Goal: Task Accomplishment & Management: Use online tool/utility

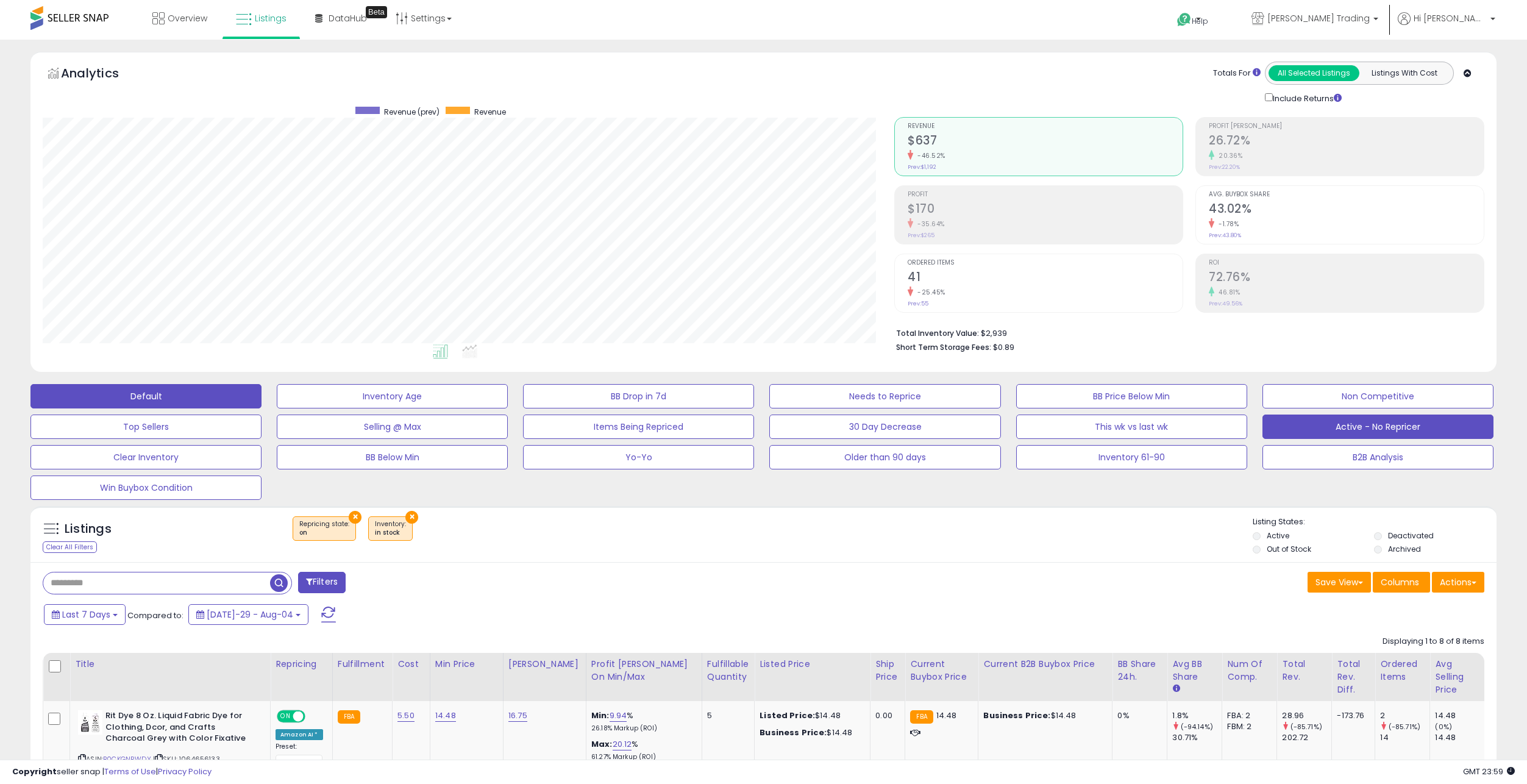
scroll to position [250, 852]
click at [508, 408] on button "Active - No Repricer" at bounding box center [392, 396] width 231 height 24
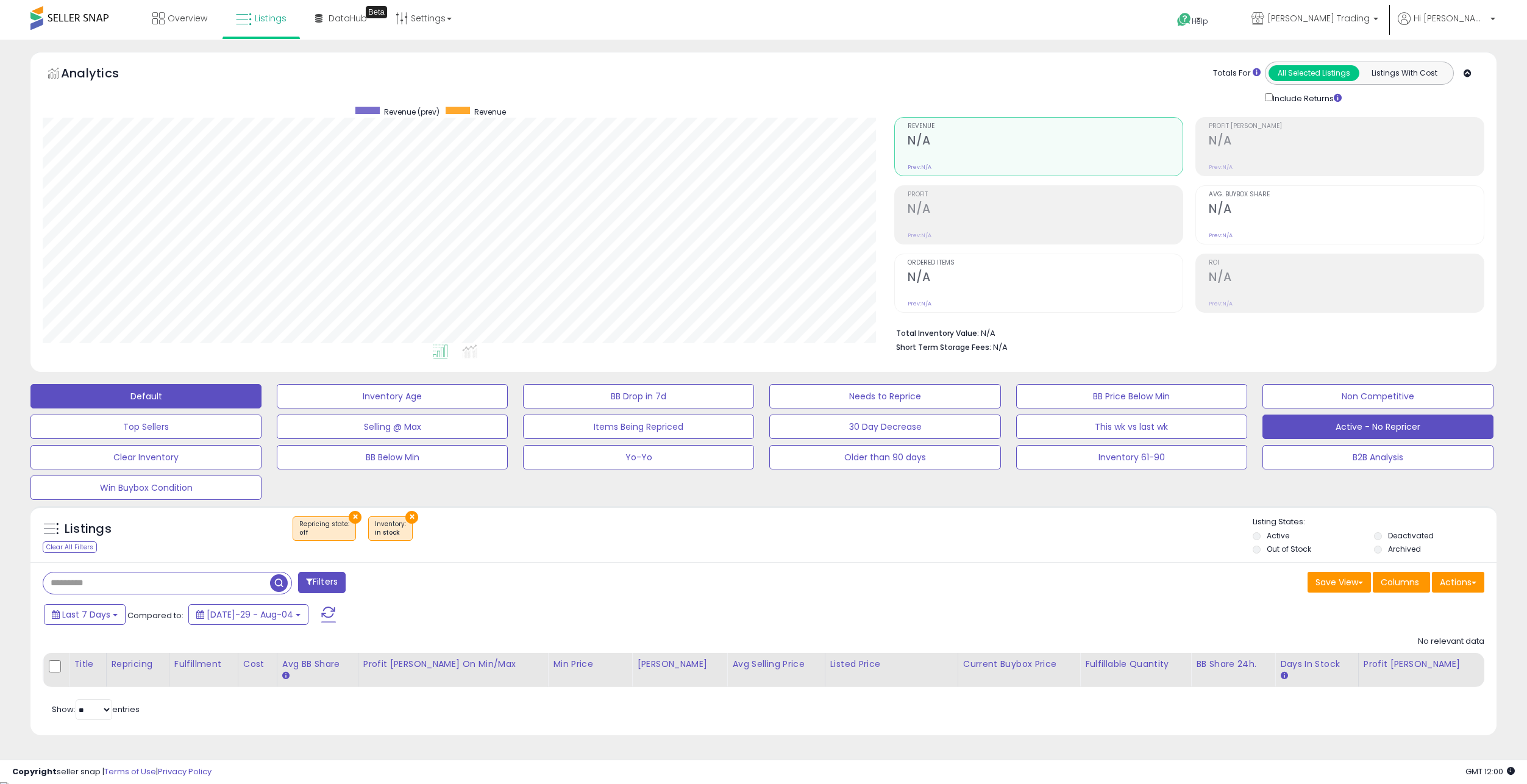
click at [214, 398] on button "Default" at bounding box center [146, 396] width 231 height 24
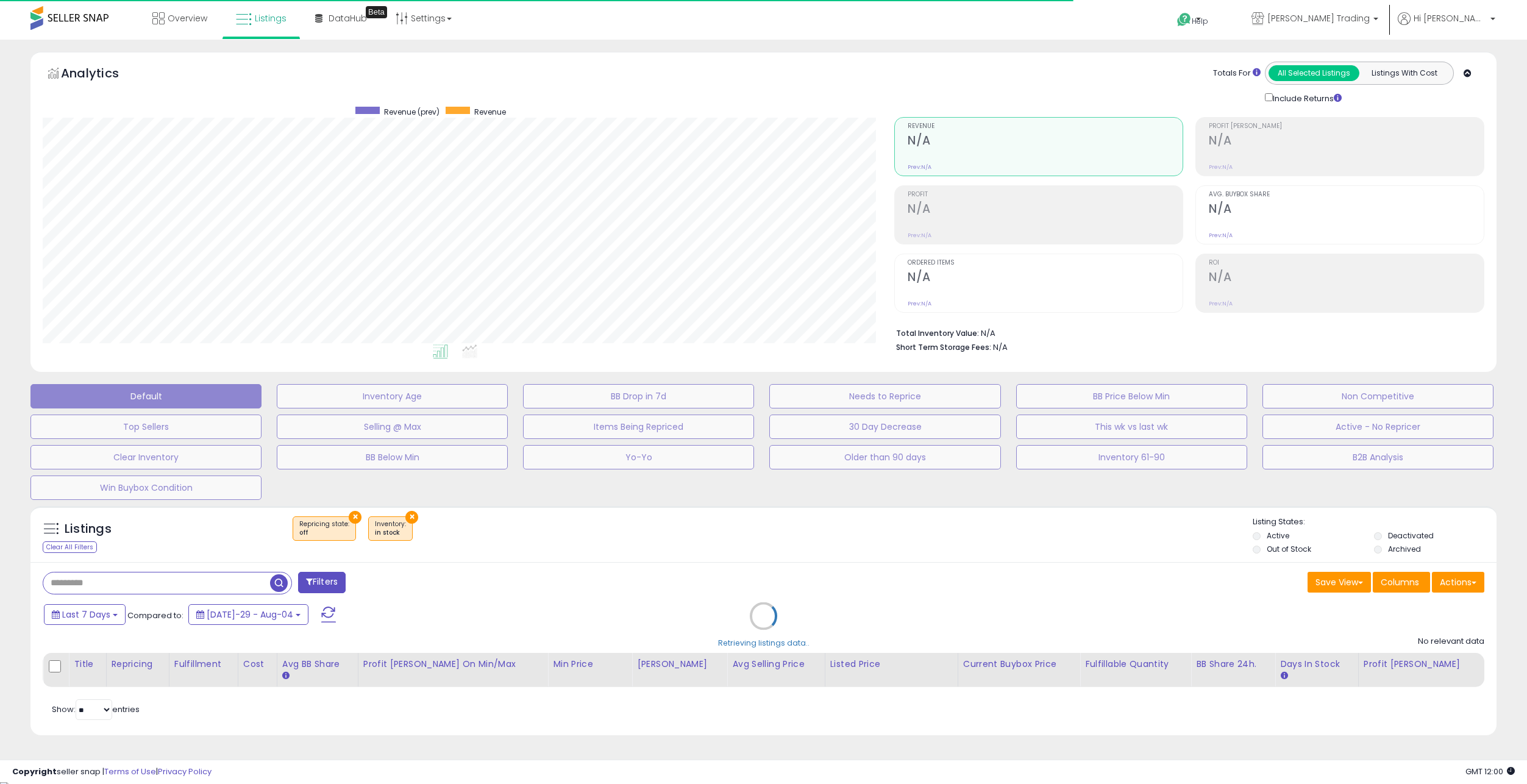
select select "**"
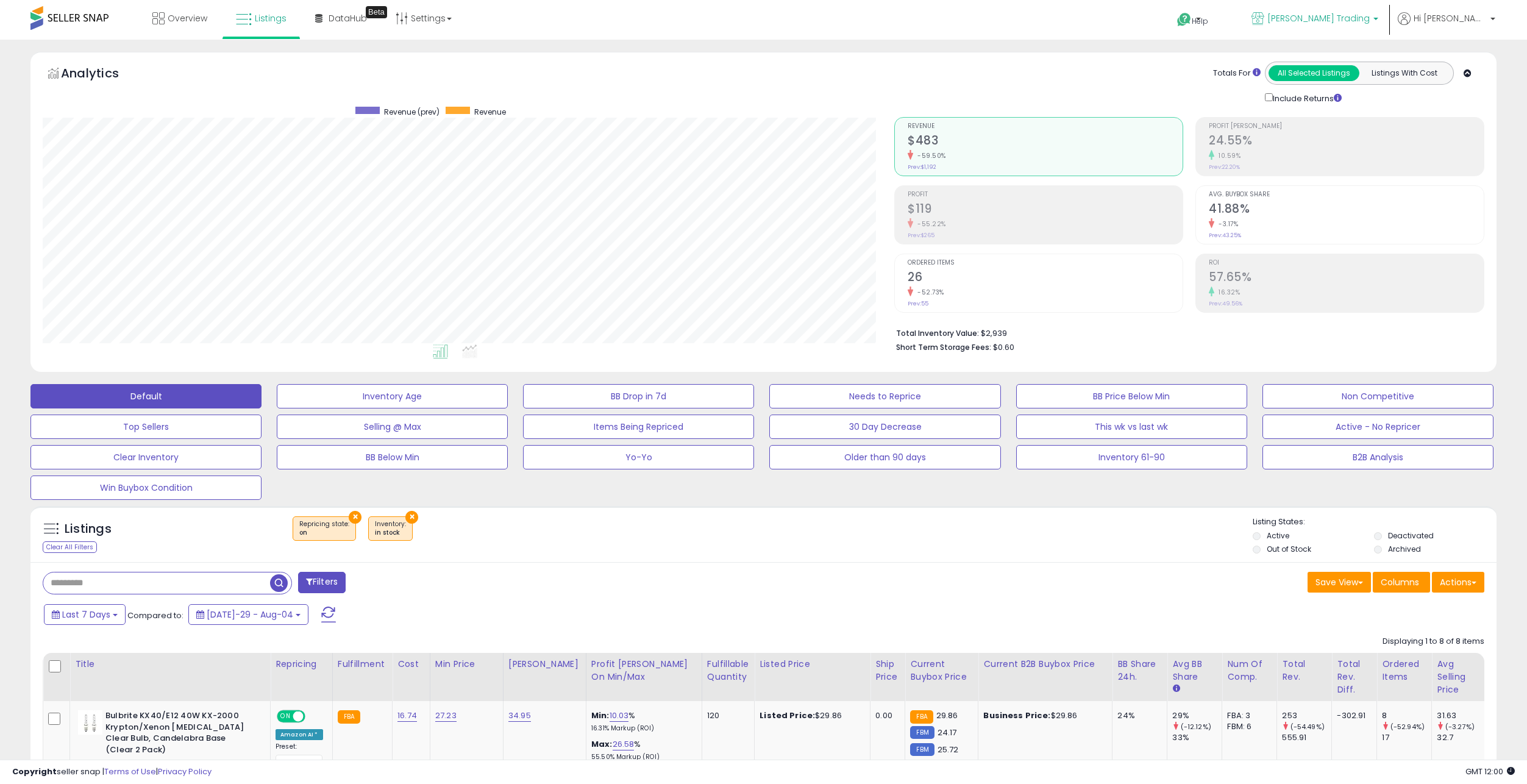
click at [1368, 21] on span "[PERSON_NAME] Trading" at bounding box center [1319, 18] width 103 height 12
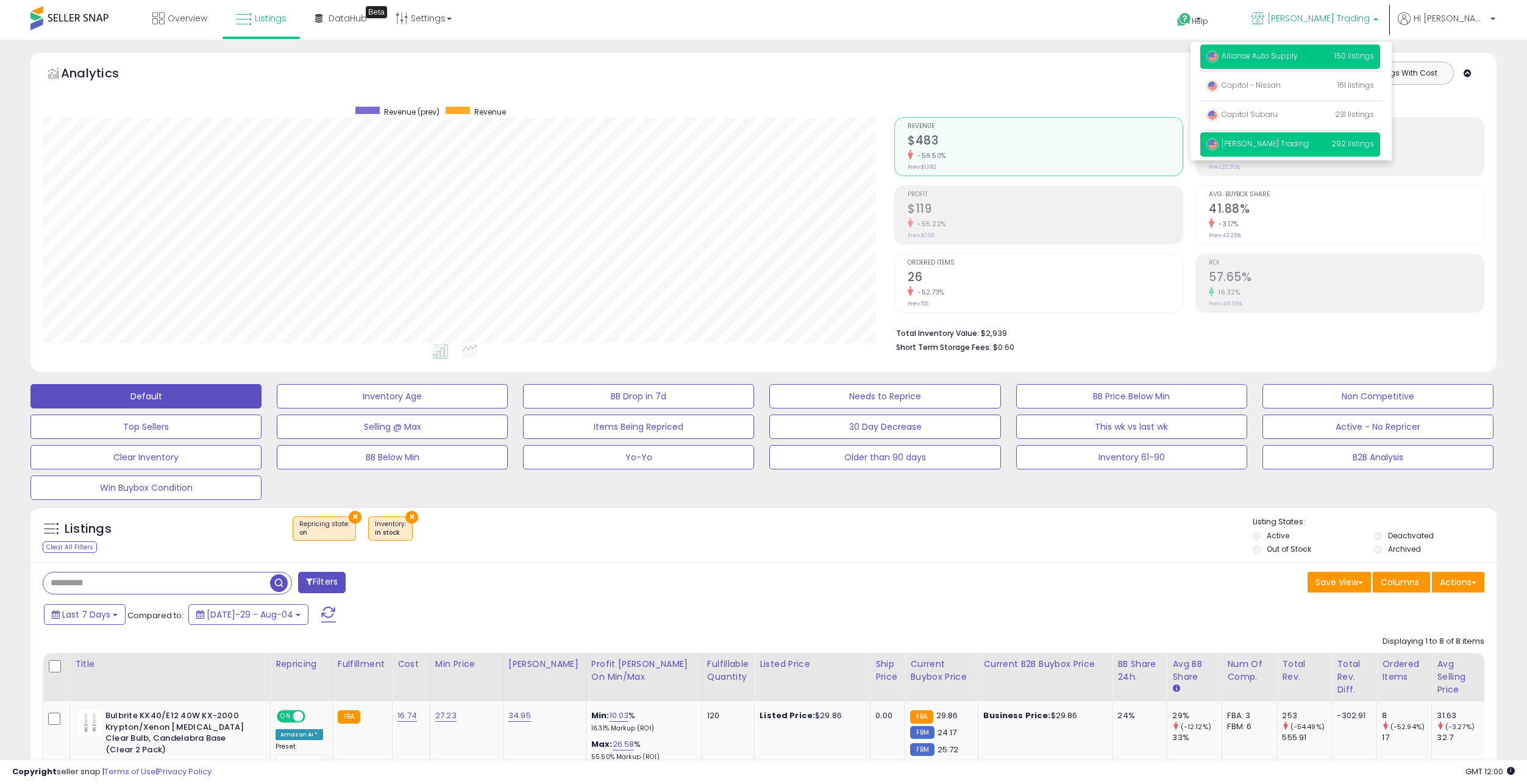
click at [1328, 62] on p "Alliance Auto Supply 150 listings" at bounding box center [1290, 56] width 180 height 24
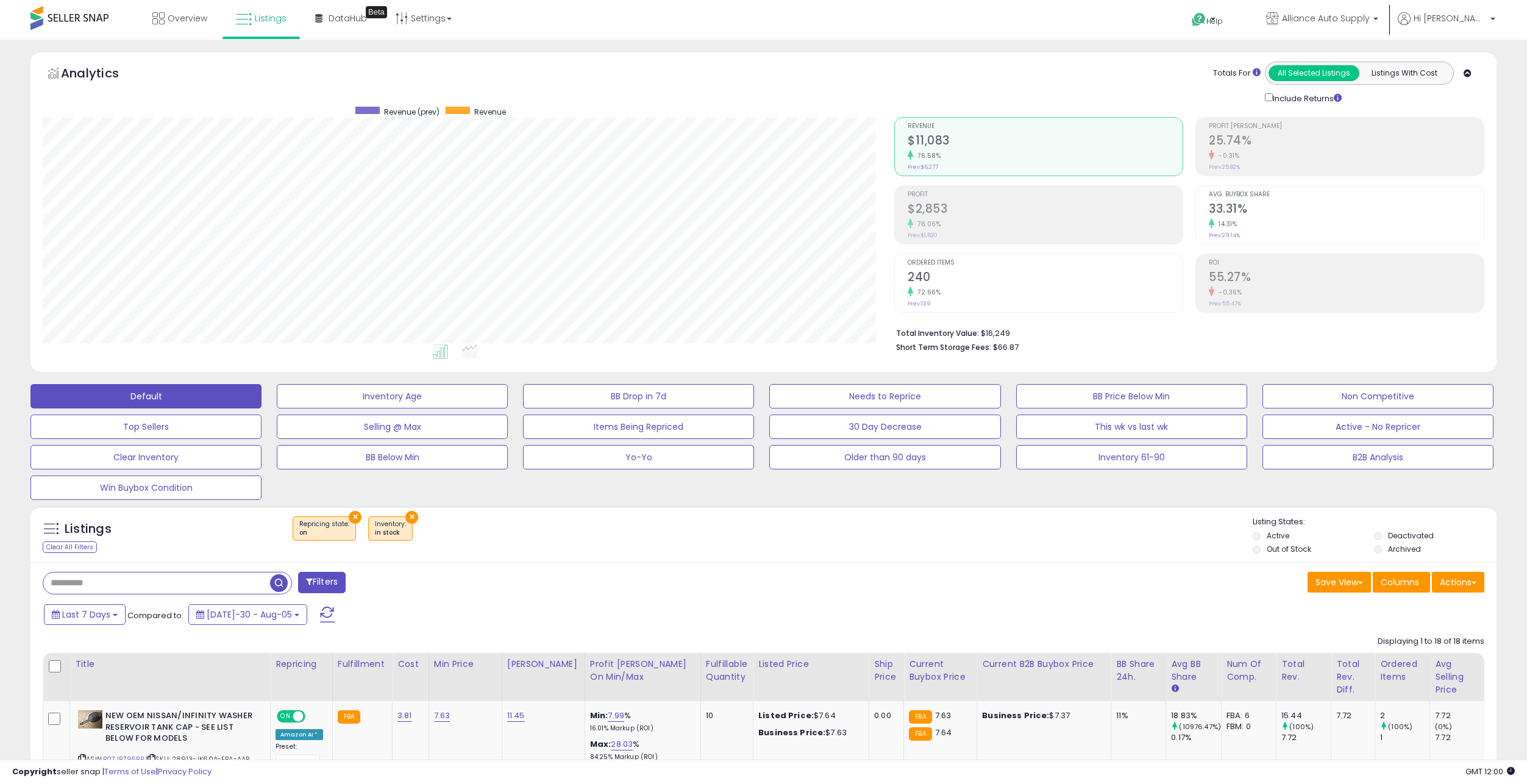
scroll to position [250, 852]
click at [508, 408] on button "Active - No Repricer" at bounding box center [392, 396] width 231 height 24
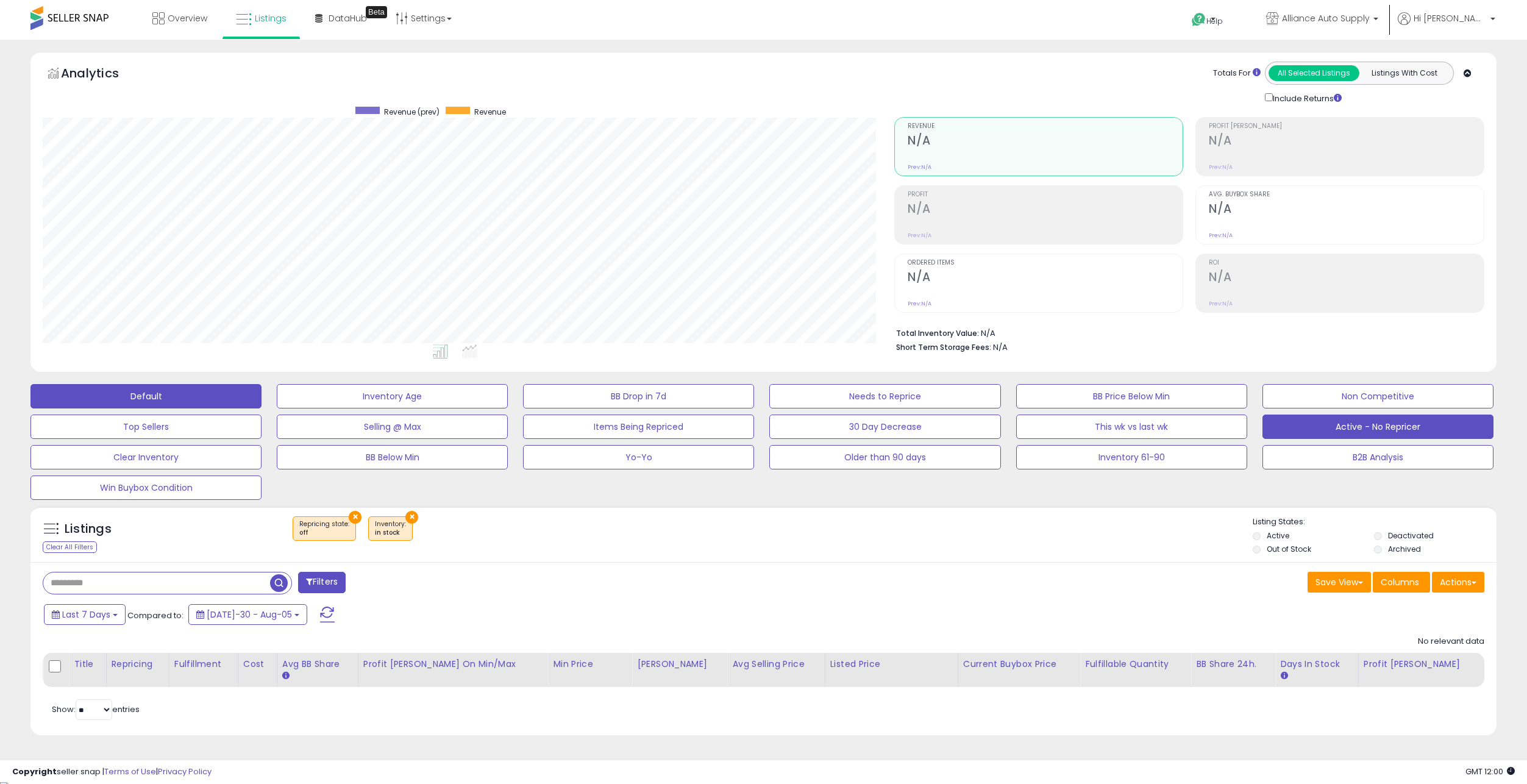
click at [186, 402] on button "Default" at bounding box center [146, 396] width 231 height 24
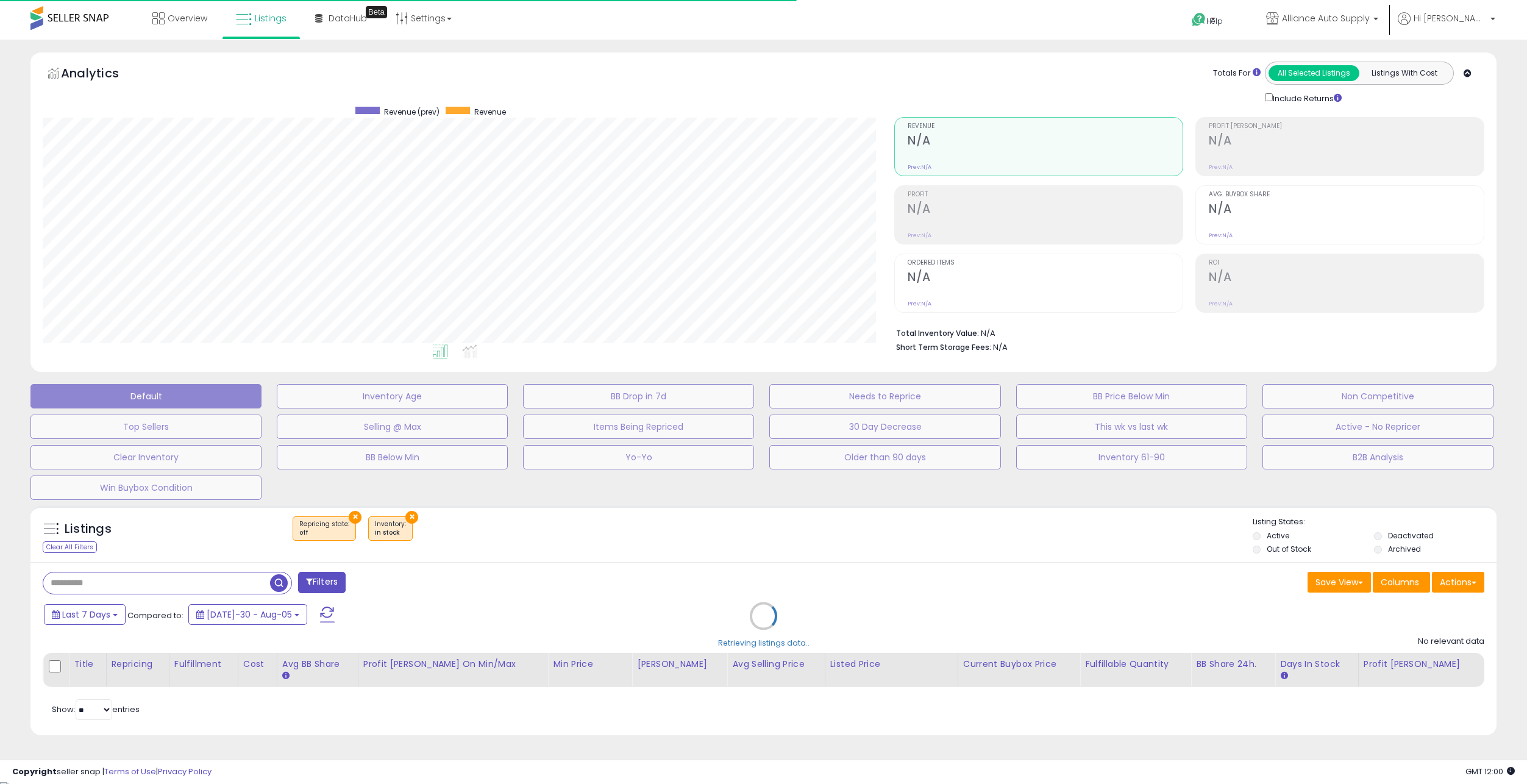
select select "**"
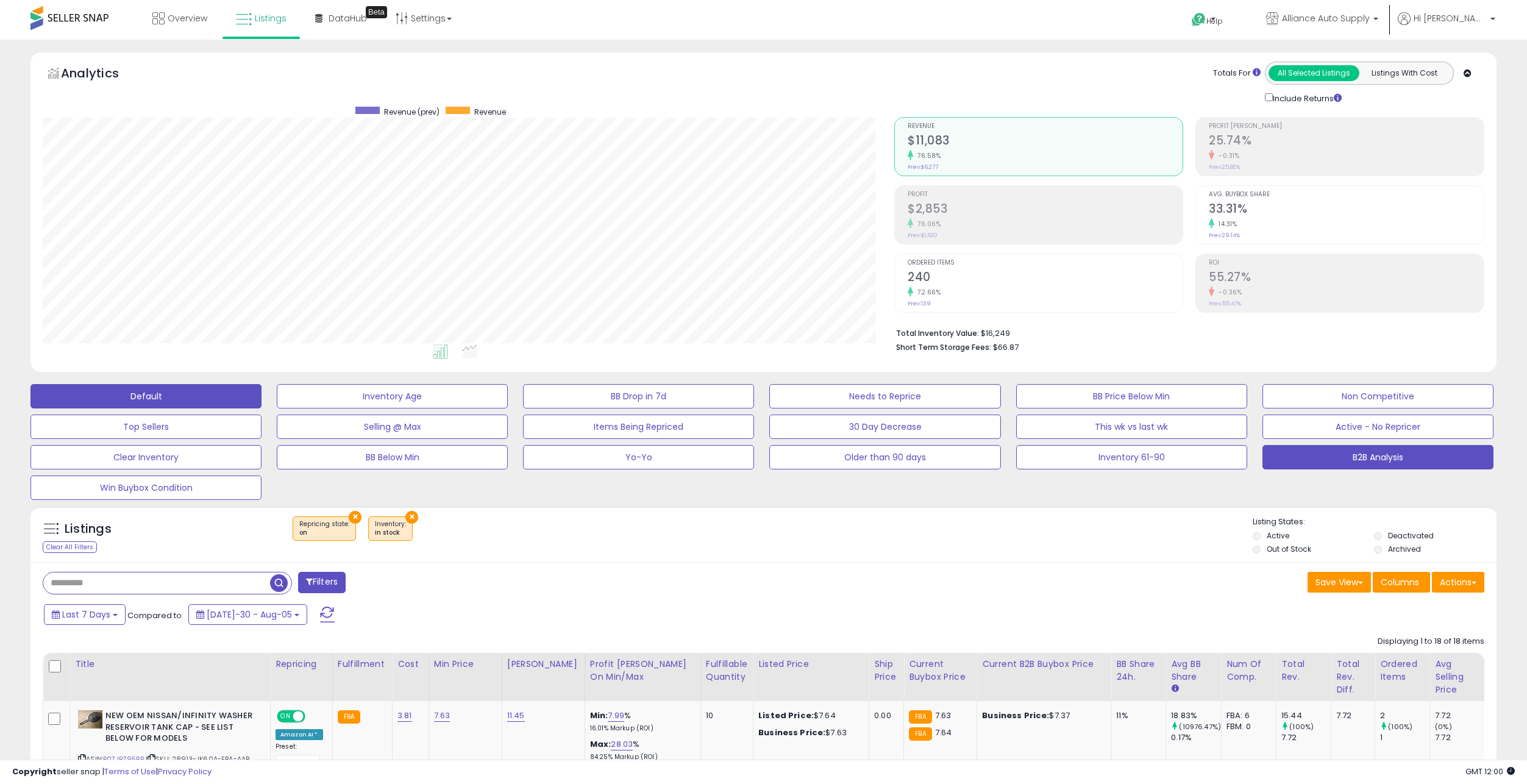
click at [508, 408] on button "B2B Analysis" at bounding box center [392, 396] width 231 height 24
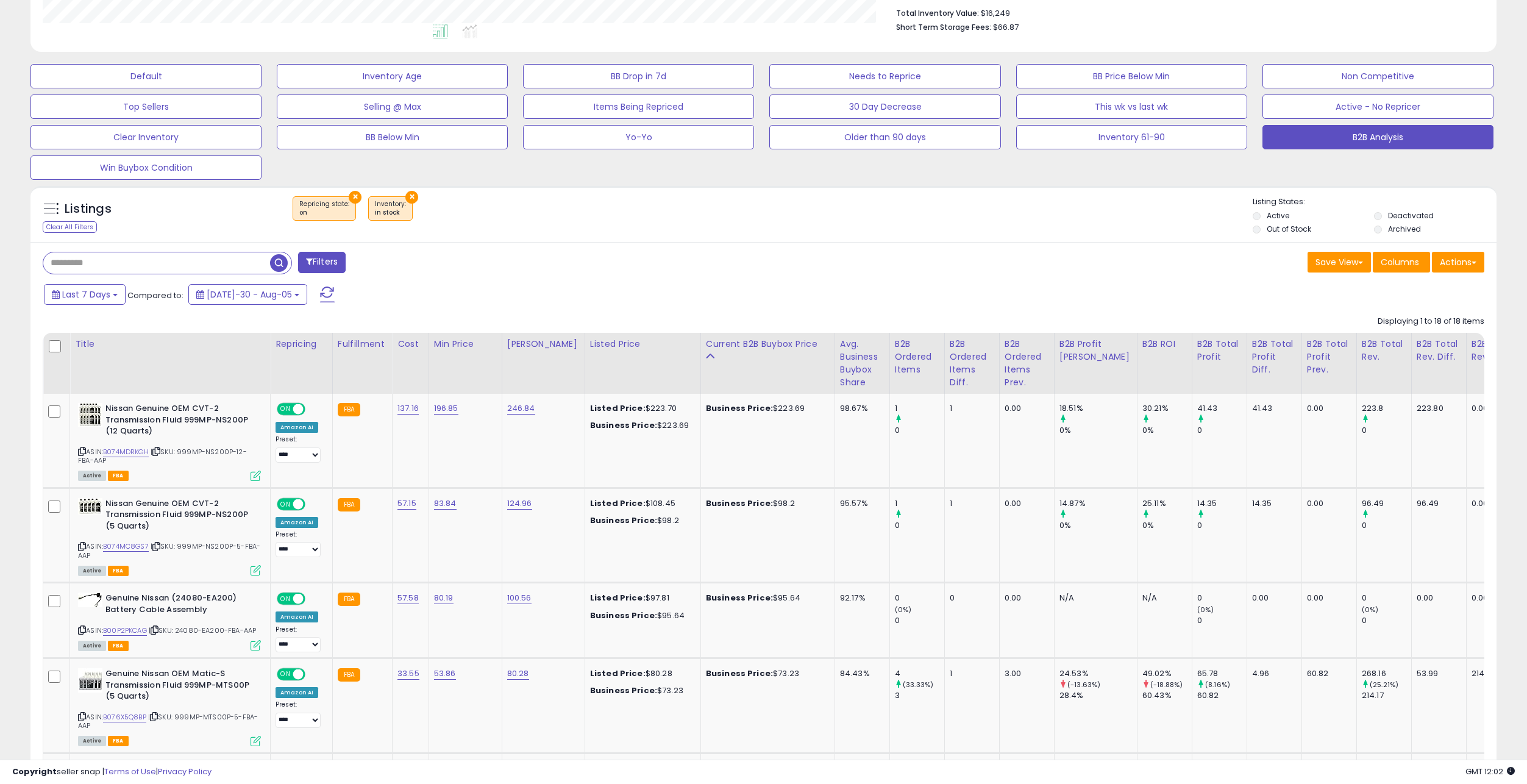
scroll to position [310, 0]
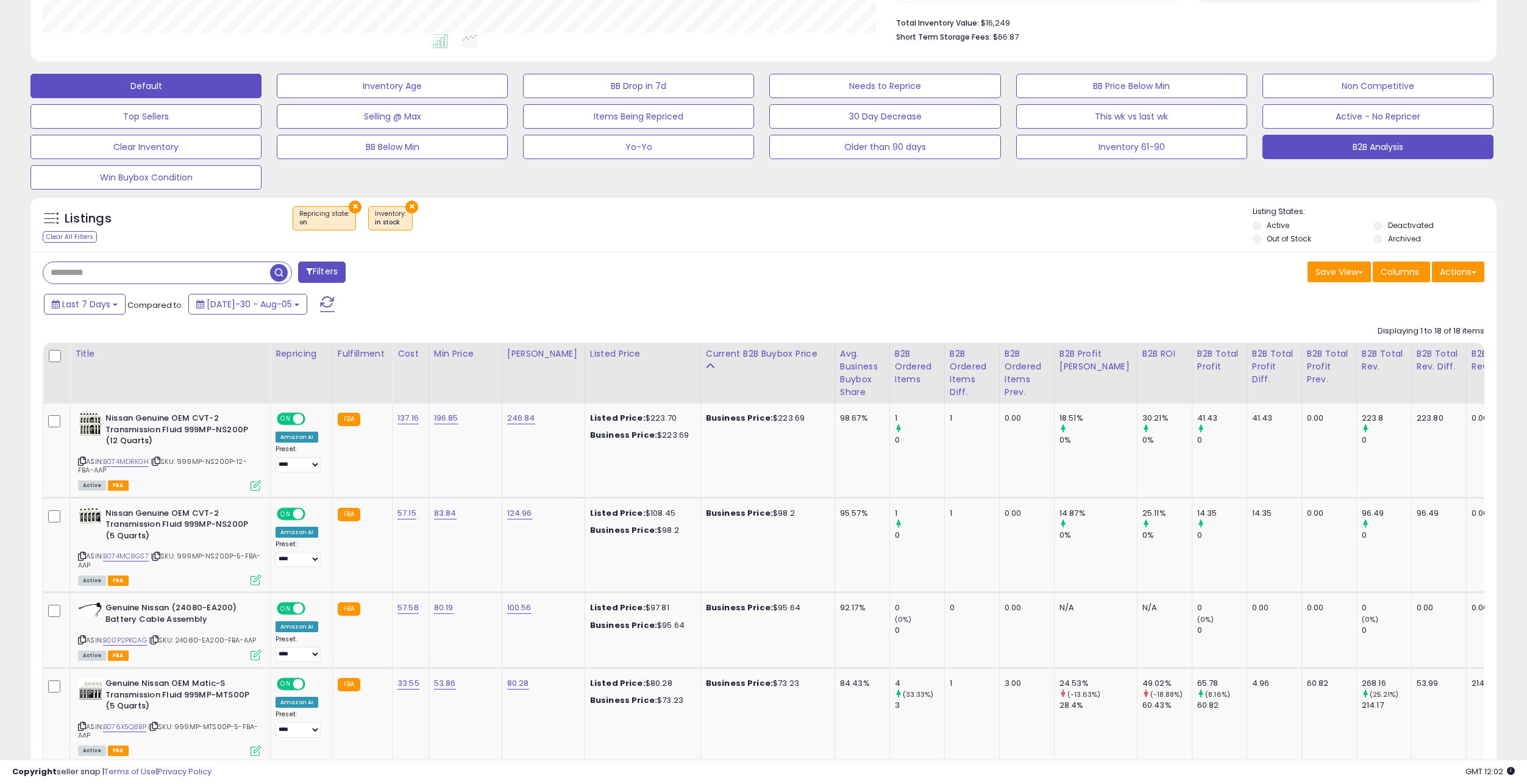
click at [210, 92] on button "Default" at bounding box center [146, 85] width 231 height 24
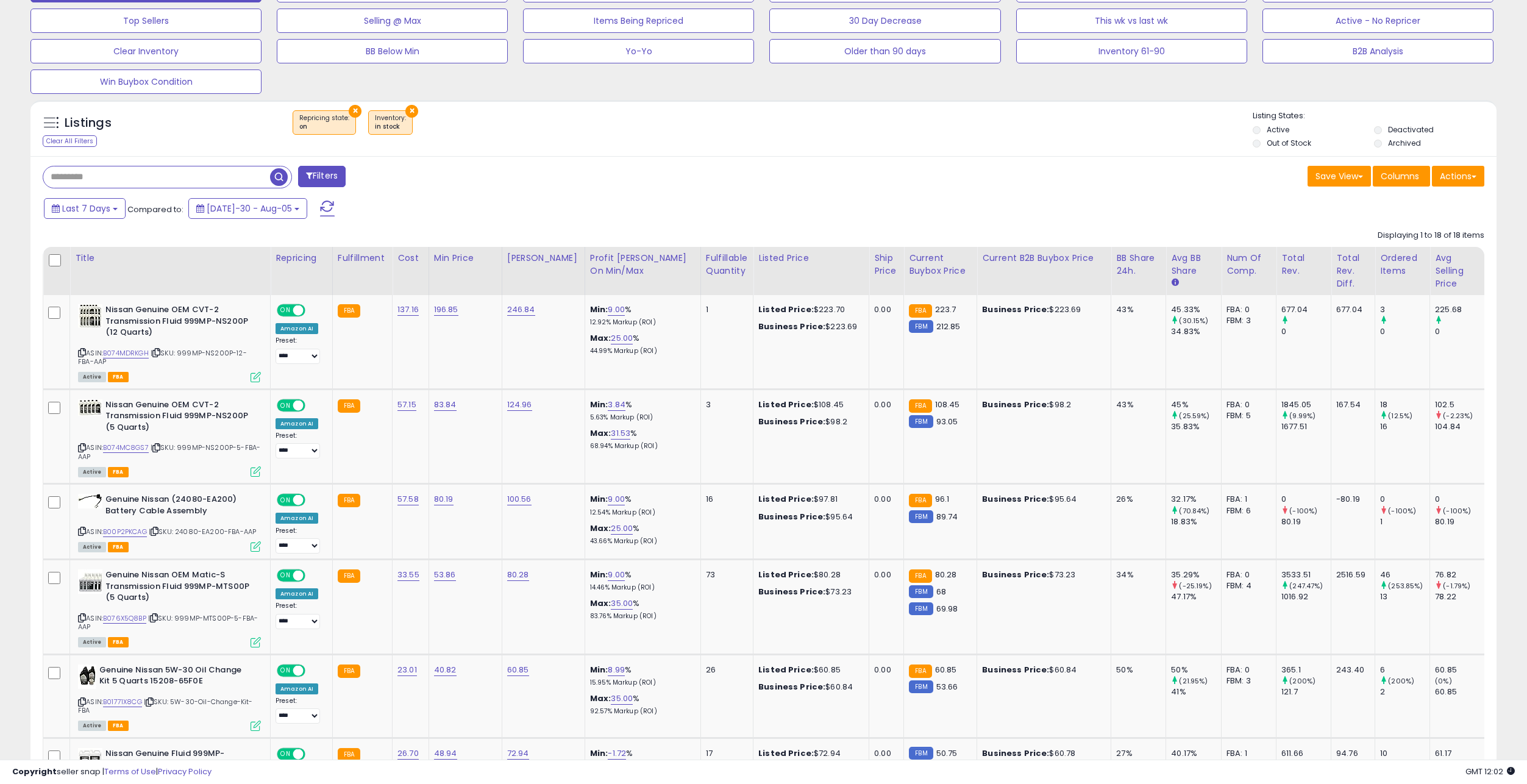
scroll to position [410, 0]
